Goal: Manage account settings

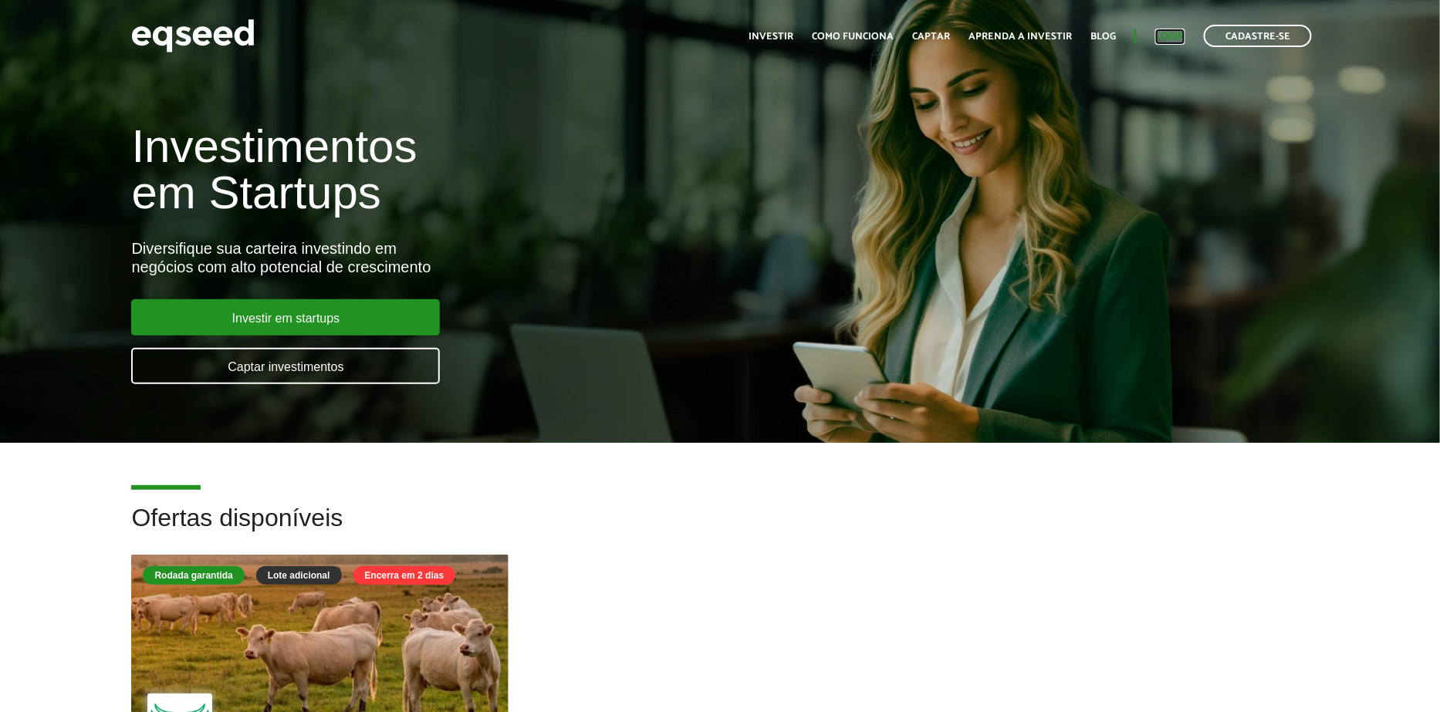
click at [1180, 39] on link "Login" at bounding box center [1170, 37] width 30 height 10
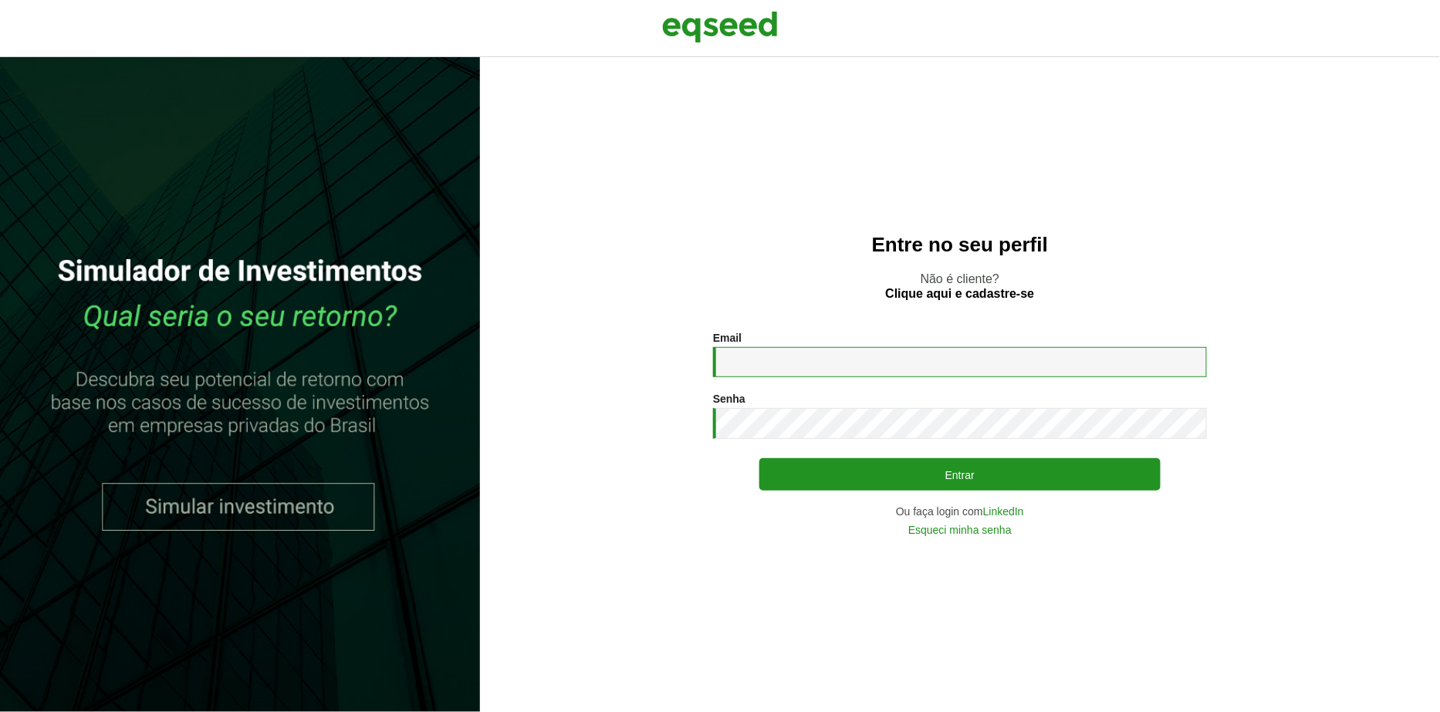
click at [903, 357] on input "Email *" at bounding box center [960, 362] width 494 height 30
type input "**********"
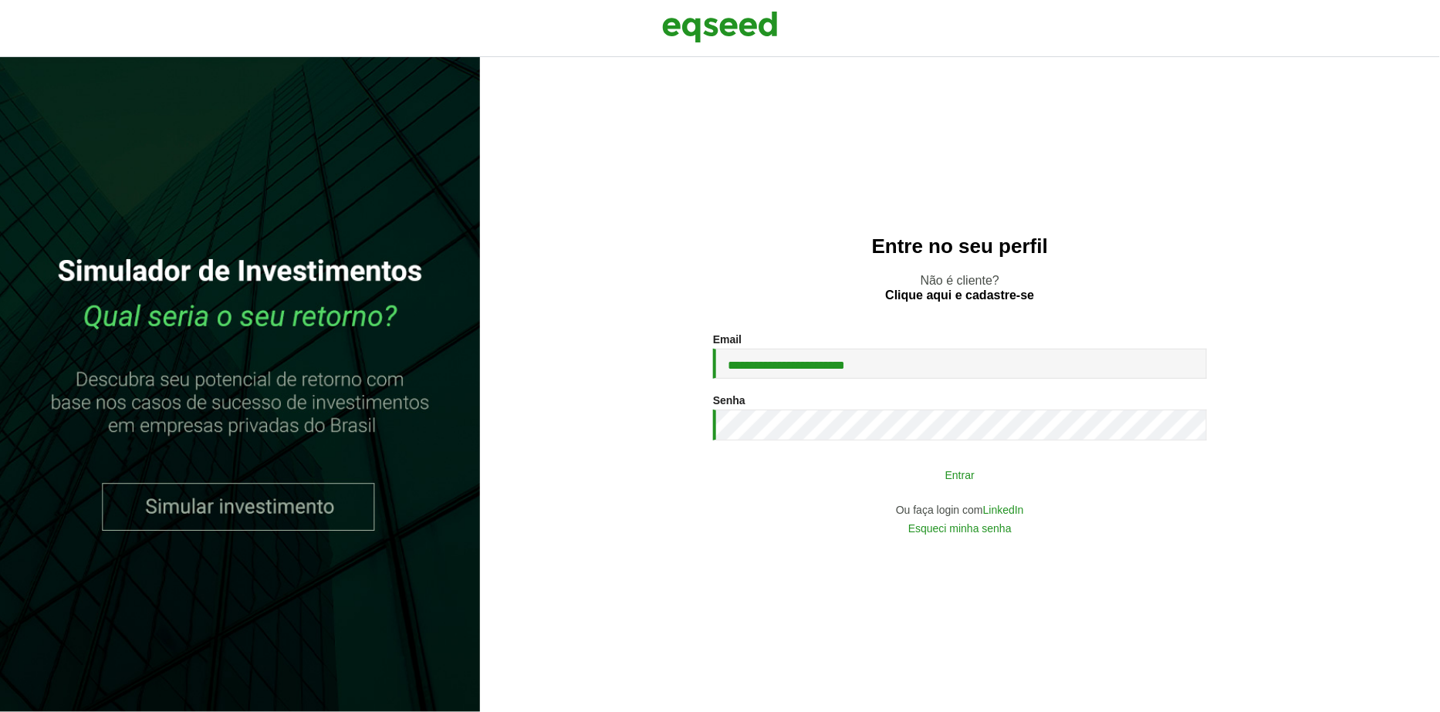
click at [850, 488] on button "Entrar" at bounding box center [959, 474] width 401 height 29
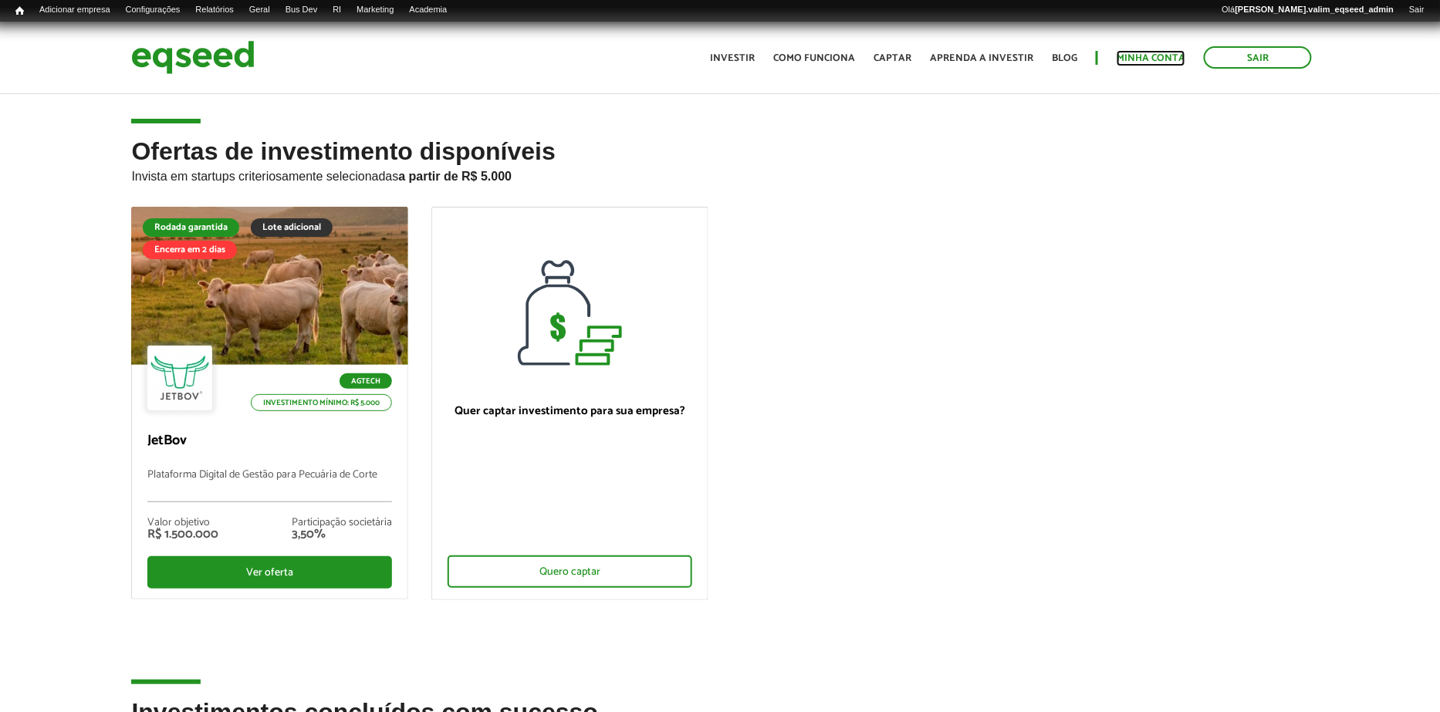
click at [1171, 63] on link "Minha conta" at bounding box center [1151, 58] width 69 height 10
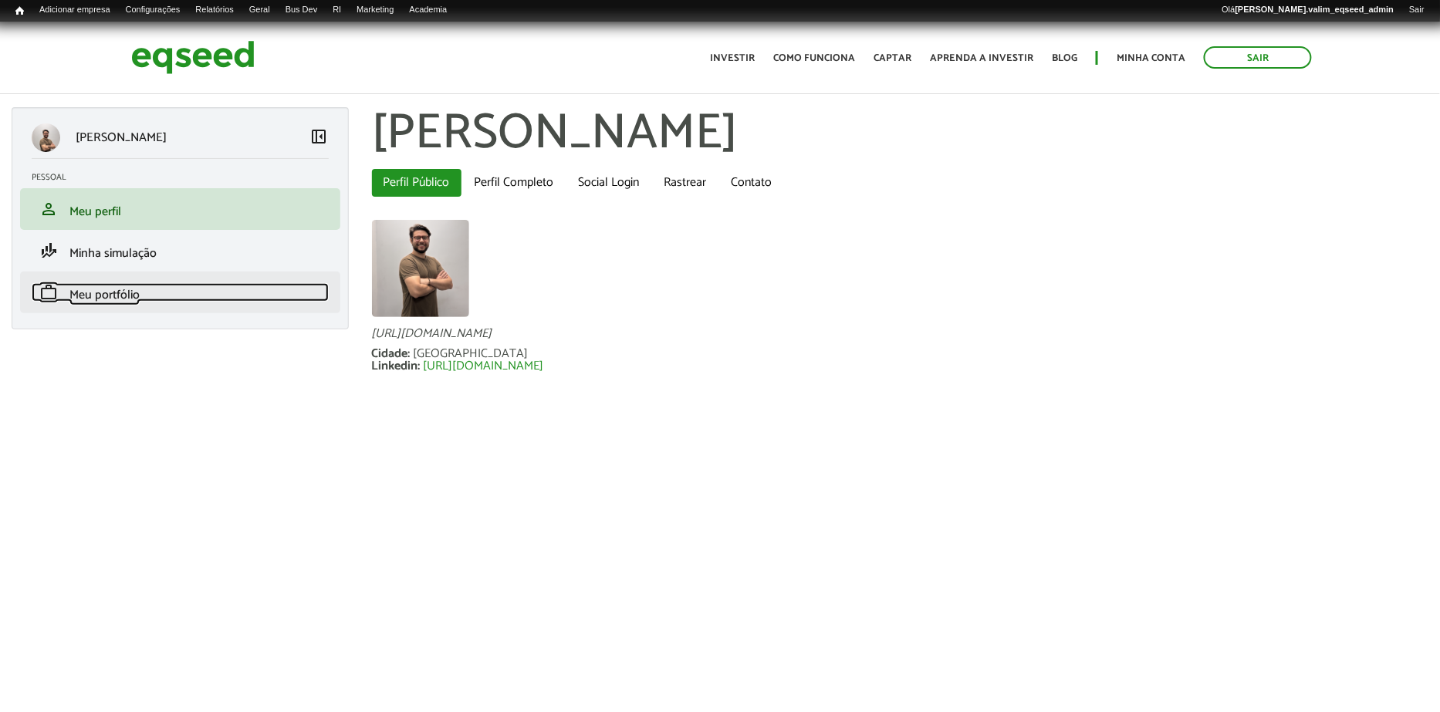
click at [127, 291] on span "Meu portfólio" at bounding box center [104, 295] width 70 height 21
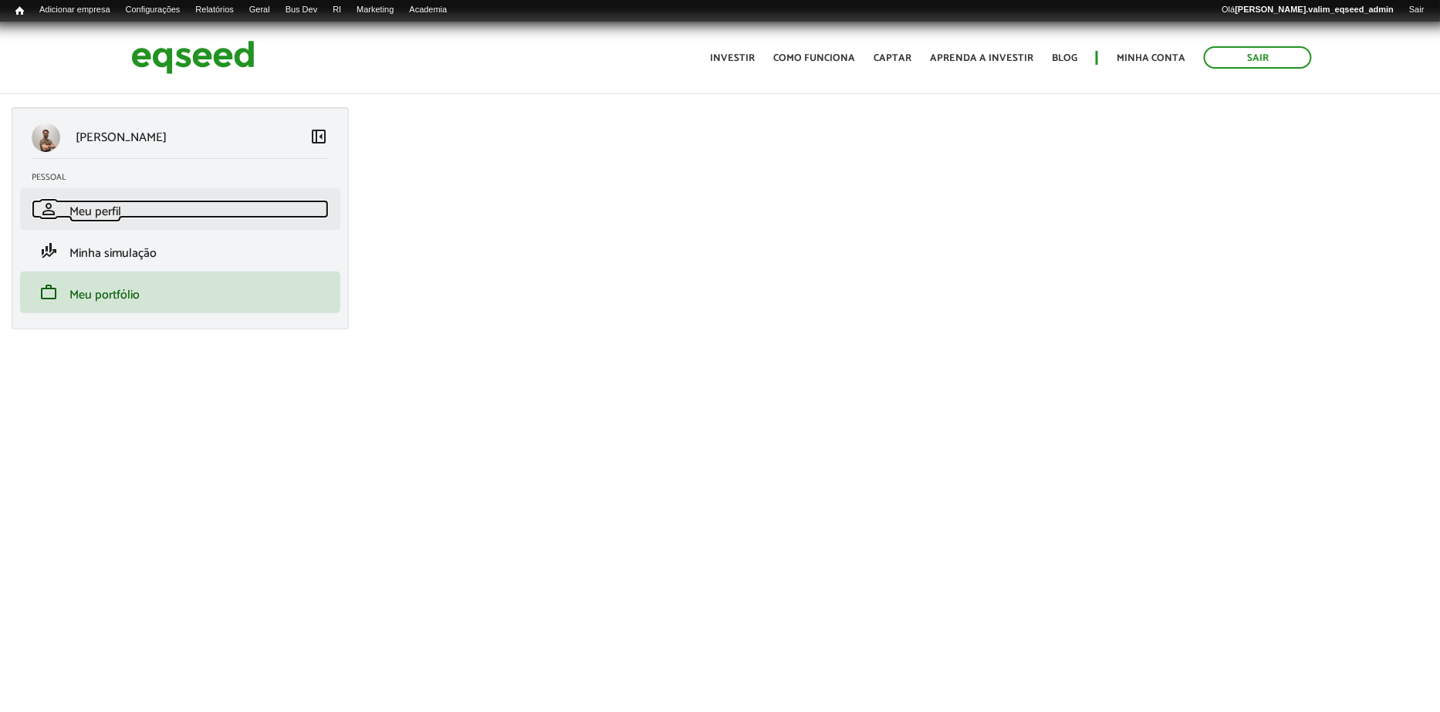
click at [100, 207] on span "Meu perfil" at bounding box center [95, 211] width 52 height 21
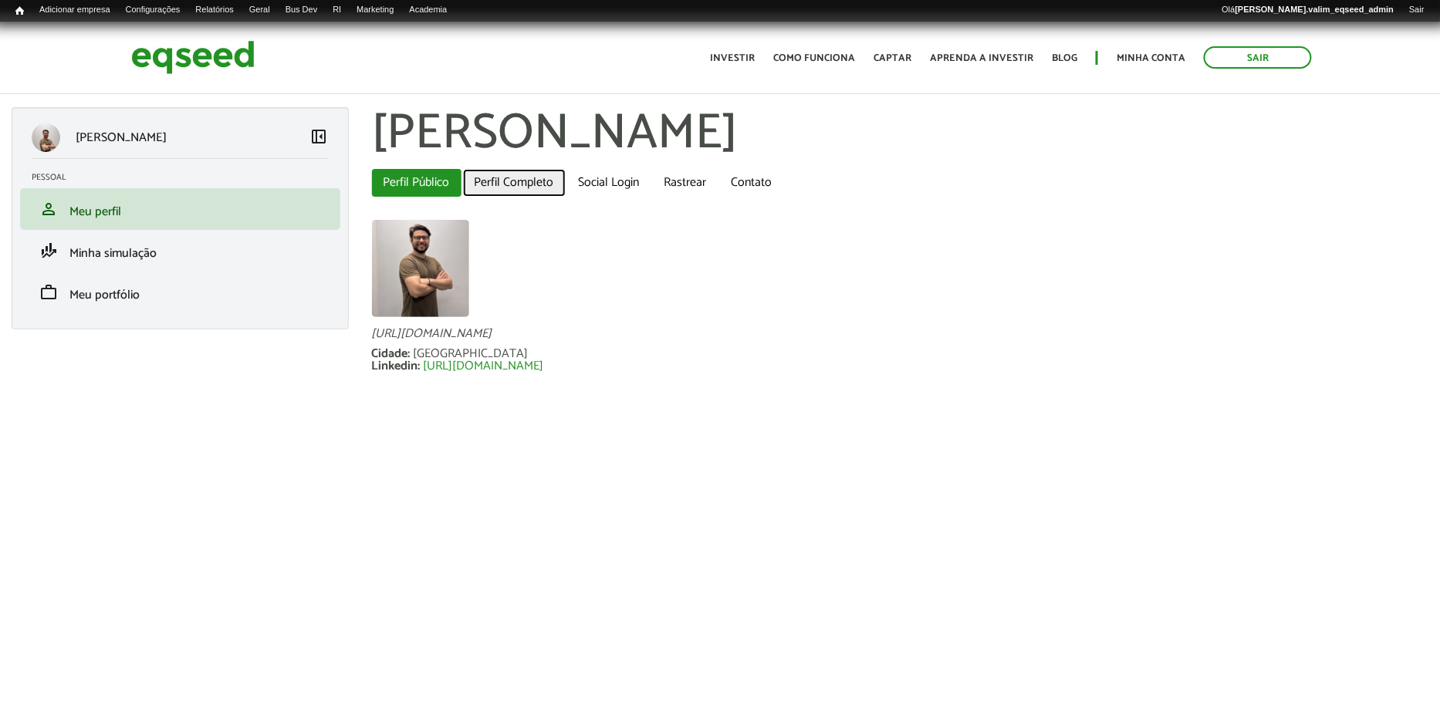
click at [531, 187] on link "Perfil Completo" at bounding box center [514, 183] width 103 height 28
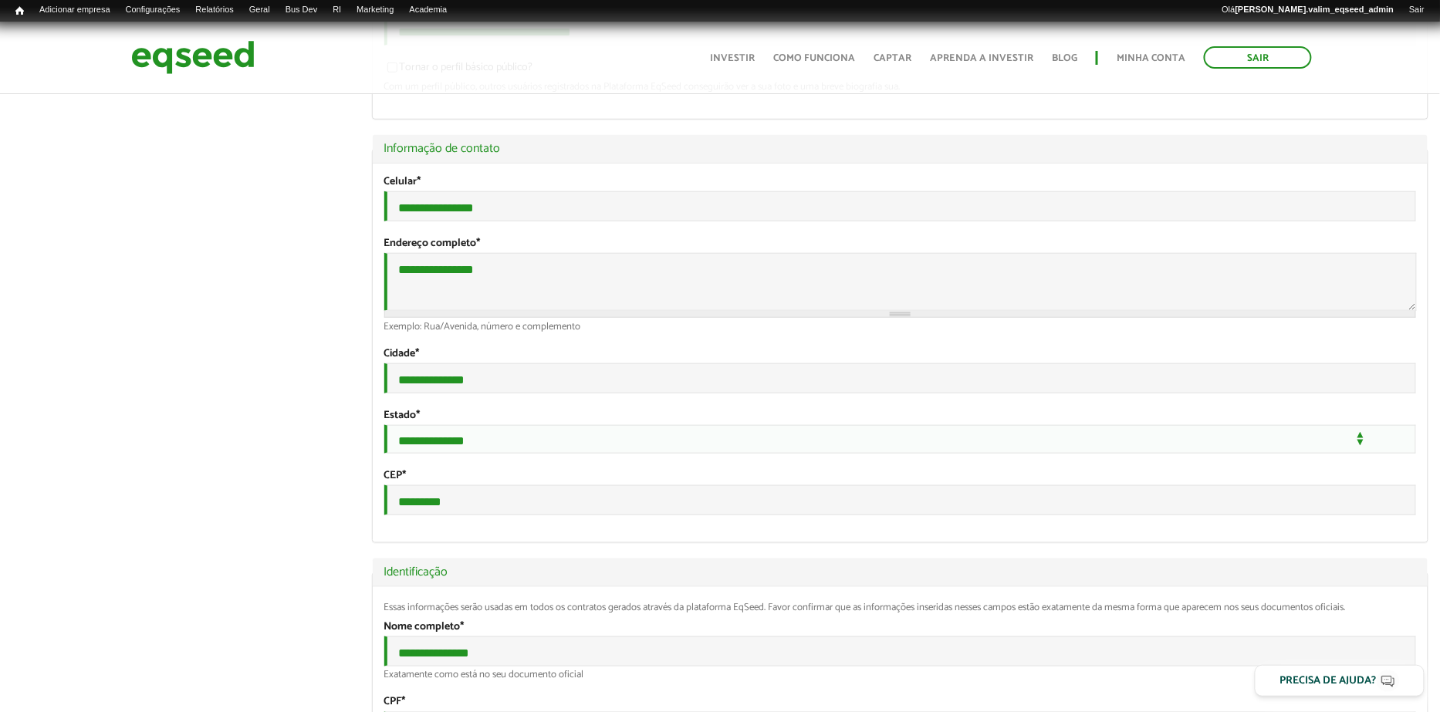
scroll to position [405, 0]
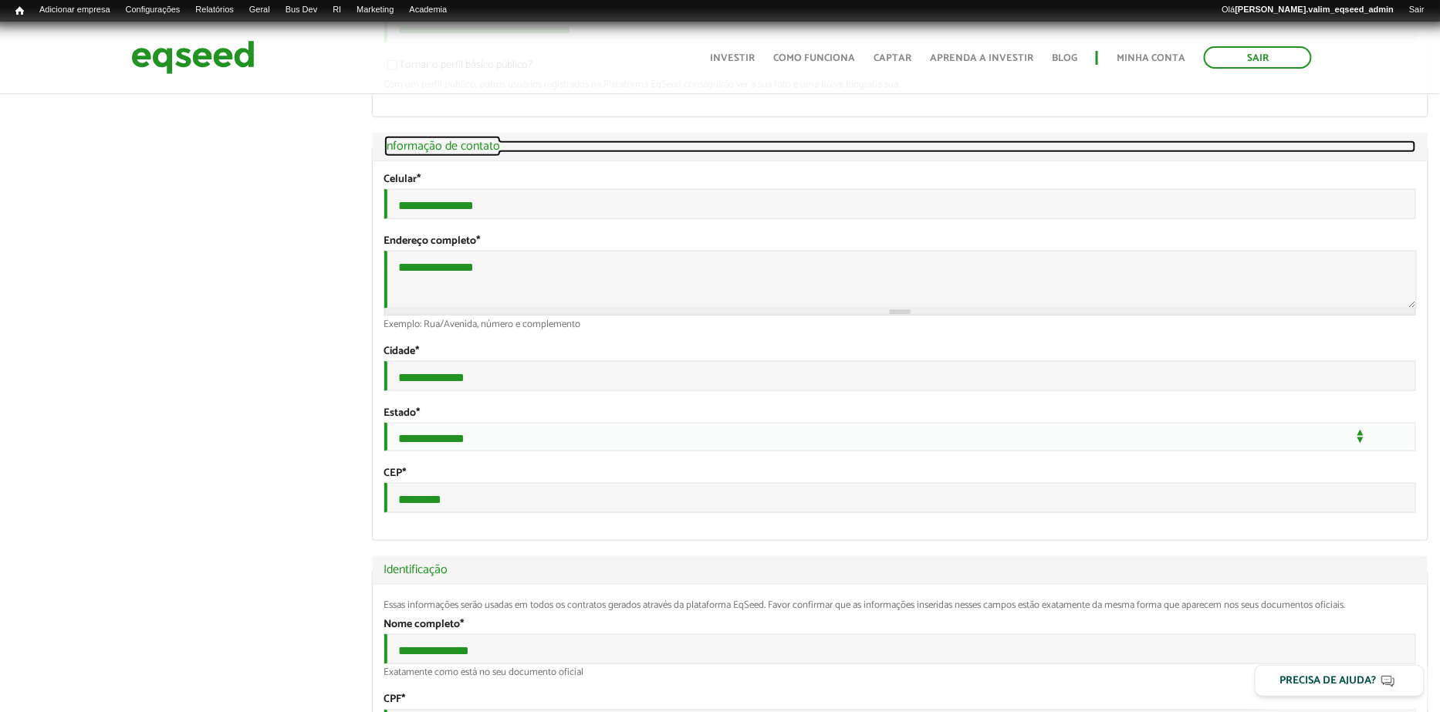
drag, startPoint x: 508, startPoint y: 145, endPoint x: 391, endPoint y: 146, distance: 116.5
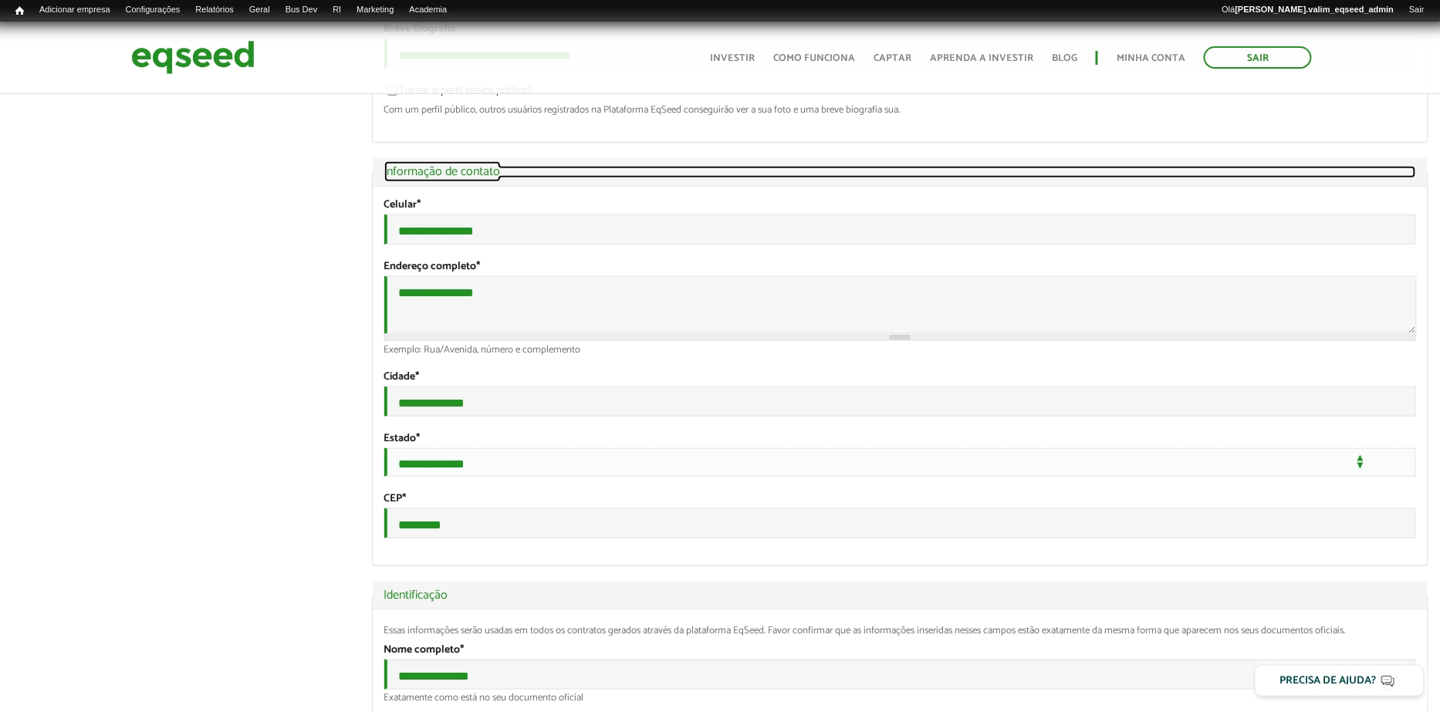
scroll to position [374, 0]
